Goal: Navigation & Orientation: Locate item on page

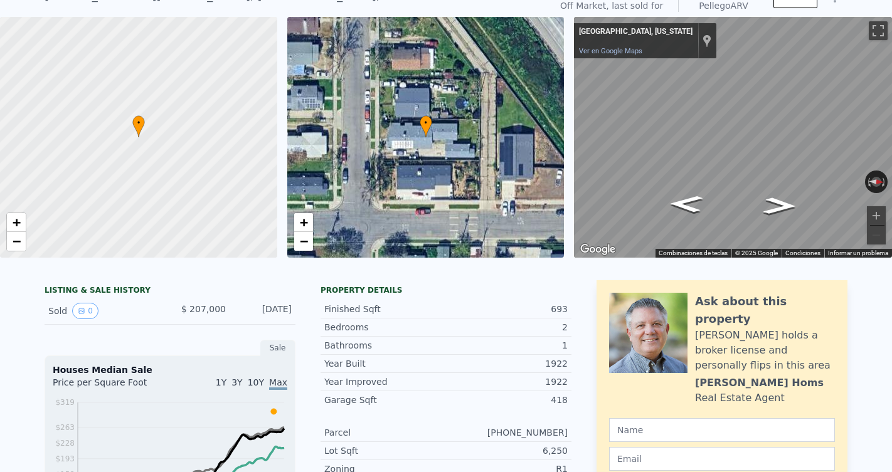
scroll to position [19, 0]
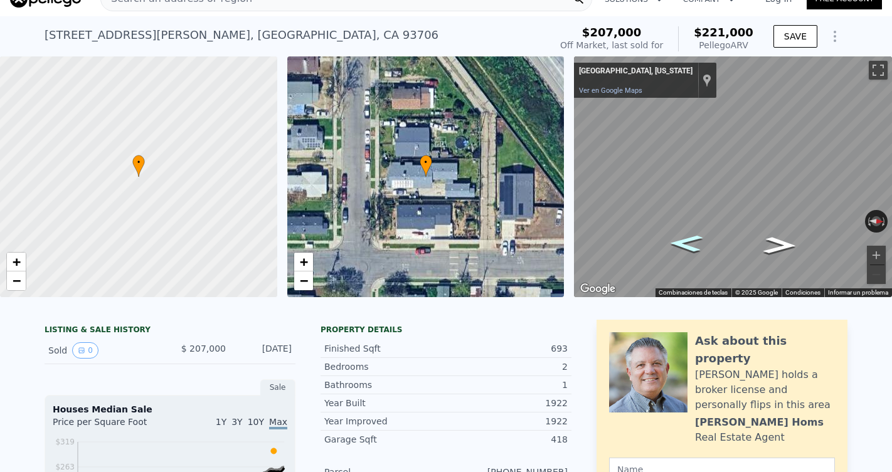
click at [696, 237] on icon "Ir al sur" at bounding box center [686, 243] width 61 height 25
click at [877, 253] on button "Acercar" at bounding box center [876, 255] width 19 height 19
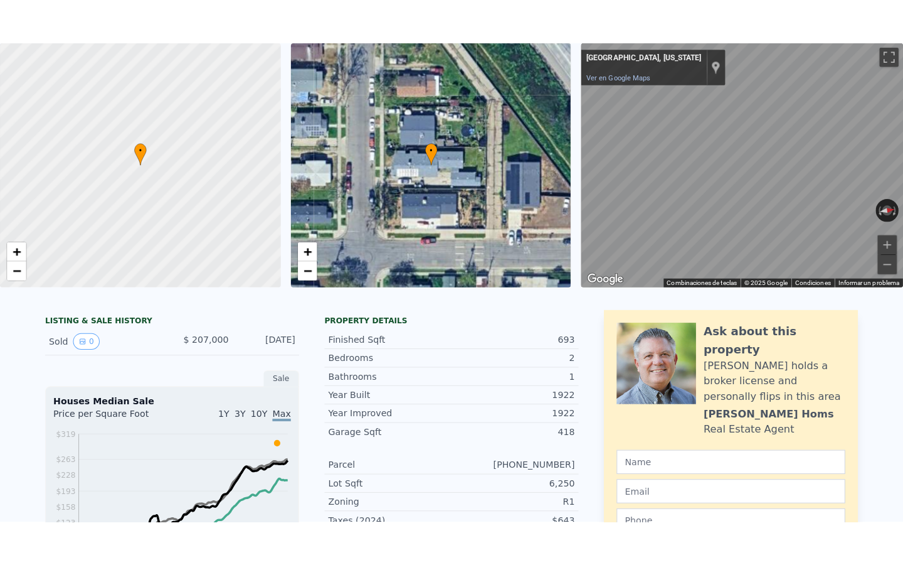
scroll to position [28, 0]
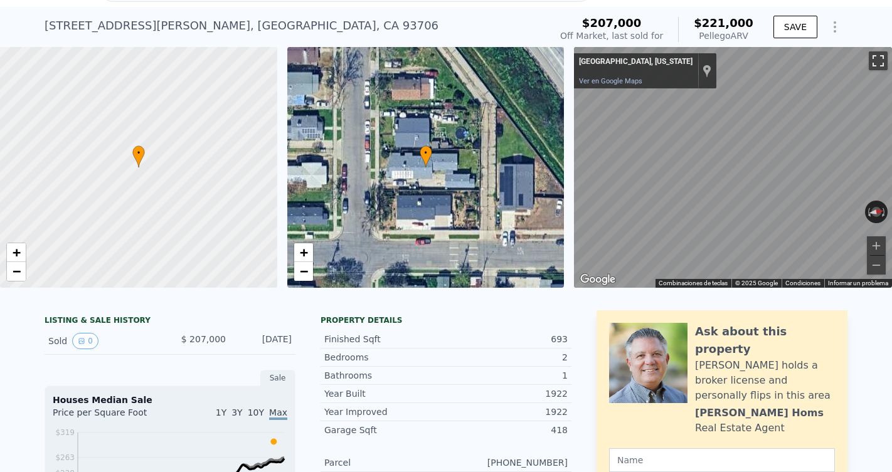
click at [873, 59] on button "Activar o desactivar la vista de pantalla completa" at bounding box center [878, 60] width 19 height 19
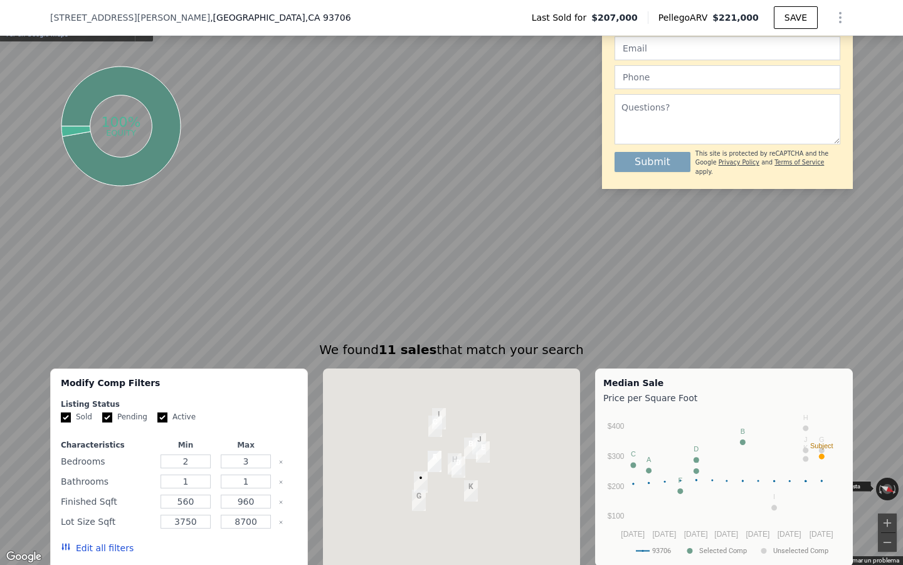
scroll to position [651, 0]
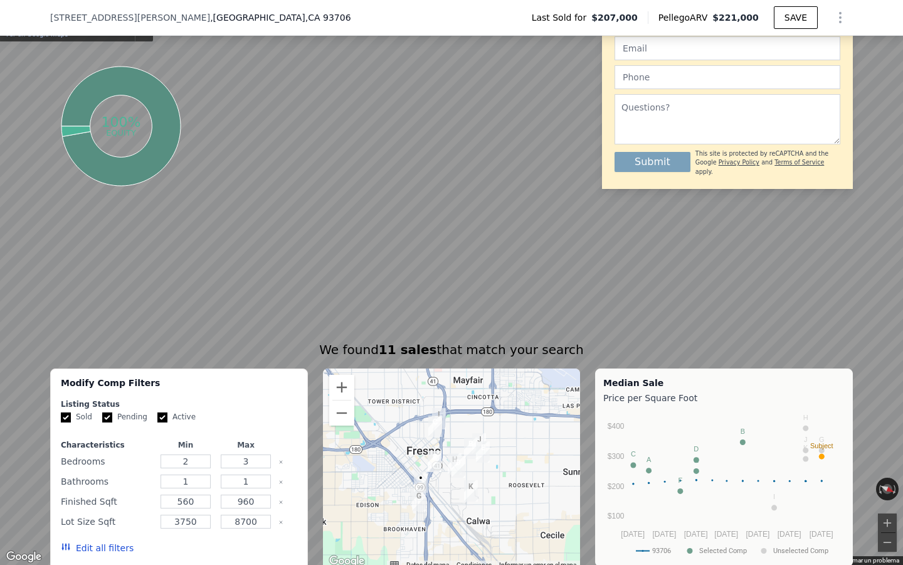
click at [435, 445] on icon "Ir al este, E Lorena Ave" at bounding box center [433, 447] width 92 height 26
click at [435, 445] on icon "Ir al este, S Holly Ave" at bounding box center [448, 449] width 80 height 20
click at [435, 446] on icon "Ir al sureste, E Lorena Ave" at bounding box center [411, 441] width 87 height 30
click at [435, 446] on icon "Ir al este, E Lorena Ave" at bounding box center [428, 447] width 93 height 28
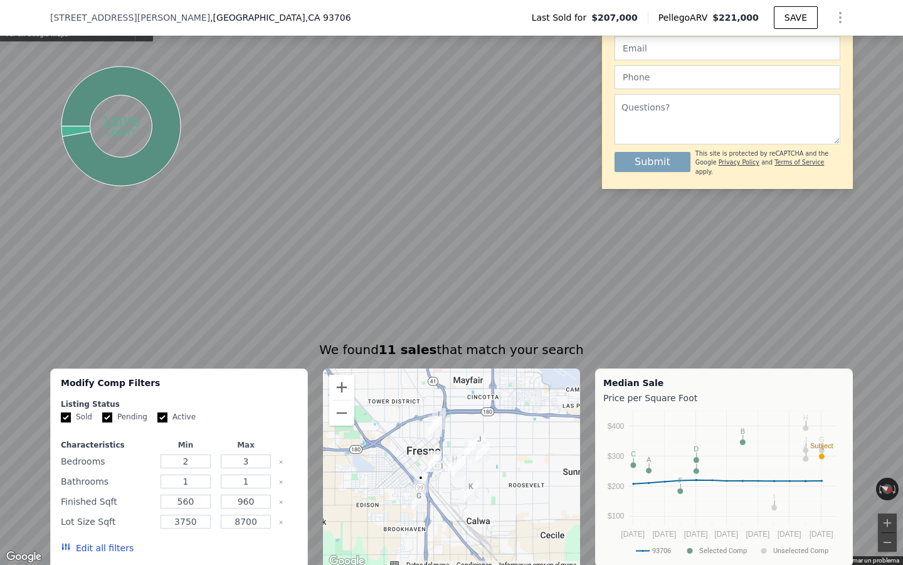
click at [435, 446] on icon "Ir al este, E Lorena Ave" at bounding box center [432, 447] width 92 height 27
click at [435, 445] on icon "Ir al este, E Lorena Ave" at bounding box center [432, 447] width 92 height 27
click at [432, 445] on icon "Ir al este, E Lorena Ave" at bounding box center [432, 447] width 92 height 27
click at [430, 446] on icon "Ir al este, E Lorena Ave" at bounding box center [432, 447] width 92 height 27
click at [431, 444] on icon "Ir al este, E Lorena Ave" at bounding box center [432, 447] width 92 height 27
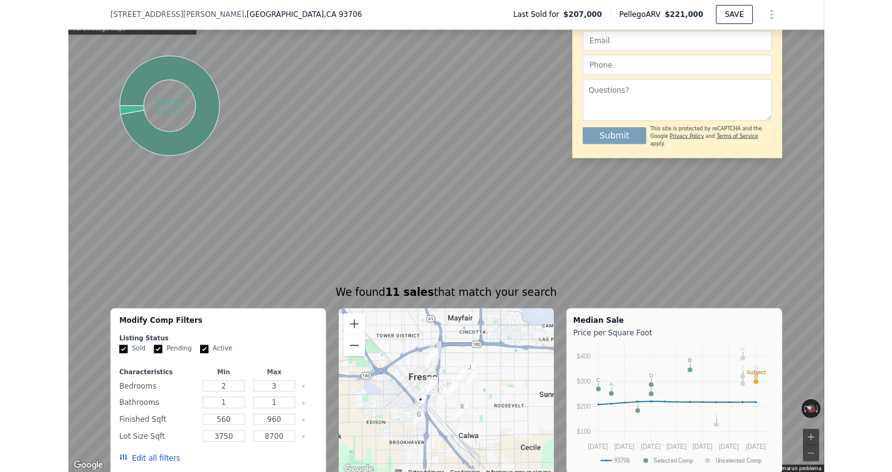
scroll to position [0, 5]
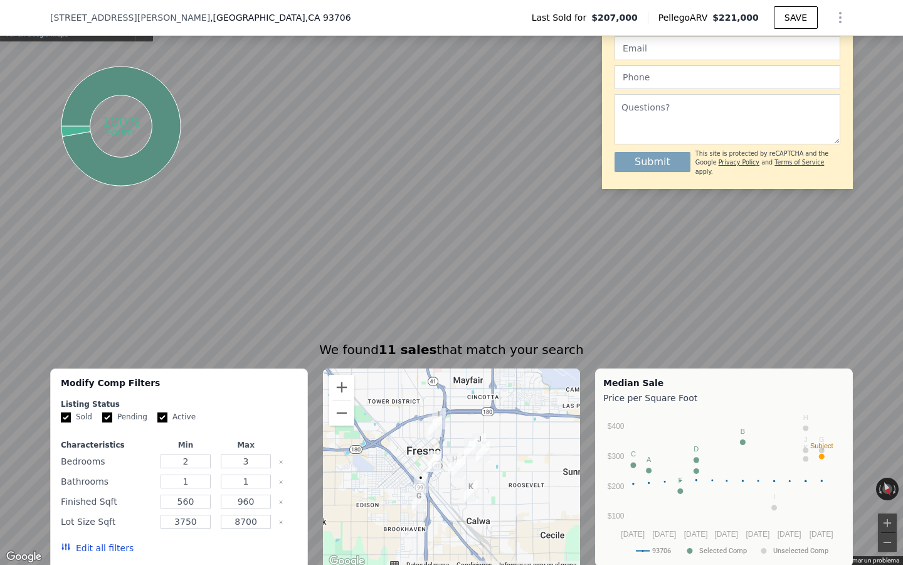
click at [884, 16] on button "Activar o desactivar la vista de pantalla completa" at bounding box center [889, 13] width 19 height 19
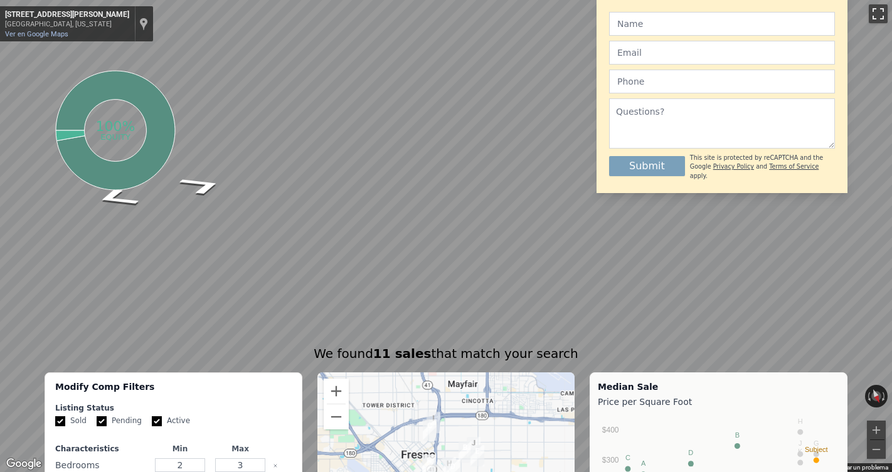
scroll to position [0, 0]
